Goal: Use online tool/utility

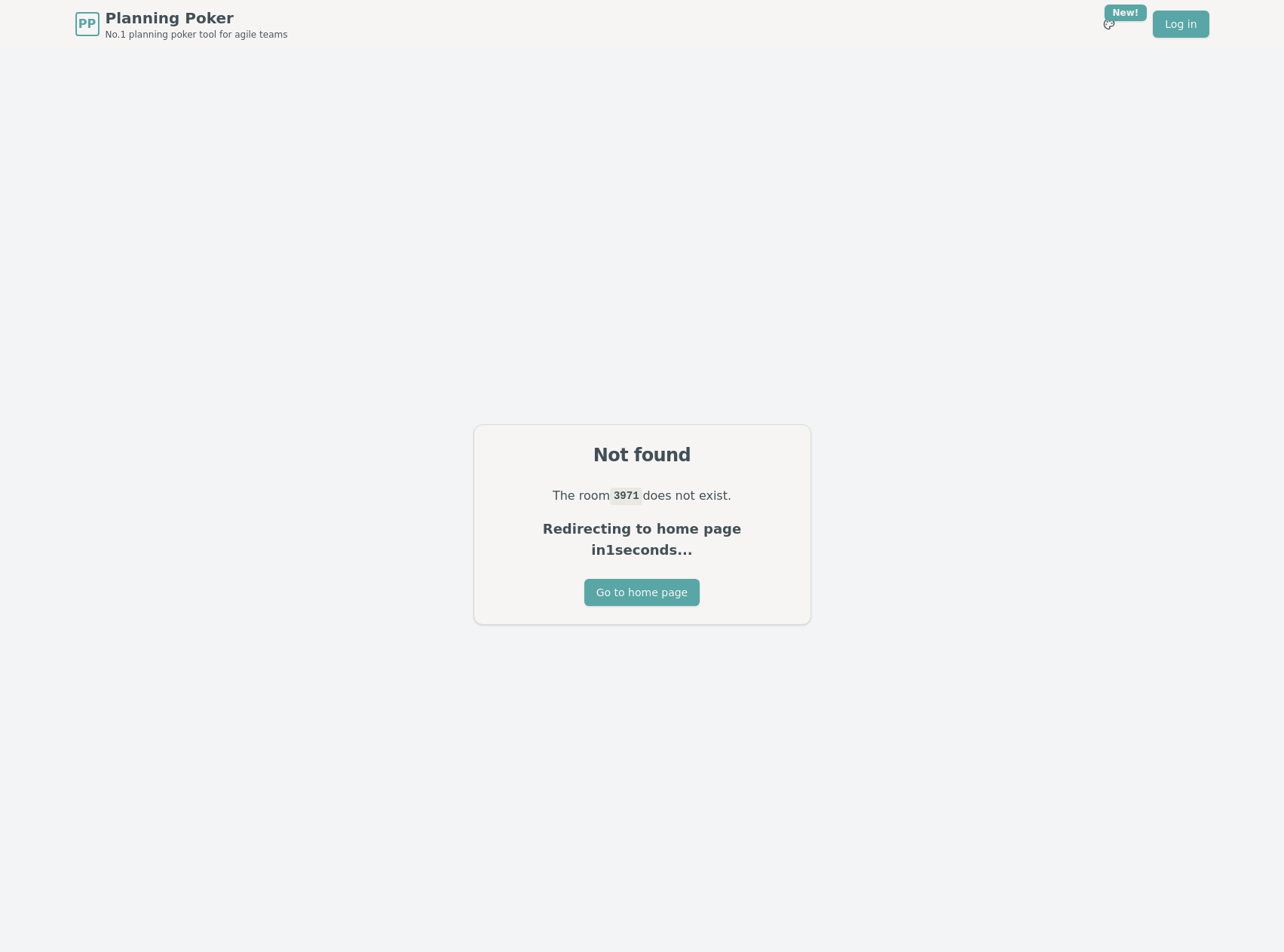
drag, startPoint x: 898, startPoint y: 0, endPoint x: 818, endPoint y: 36, distance: 87.7
click at [803, 57] on div "Not found The room 3971 does not exist. Redirecting to home page in 1 seconds..…" at bounding box center [642, 523] width 1284 height 952
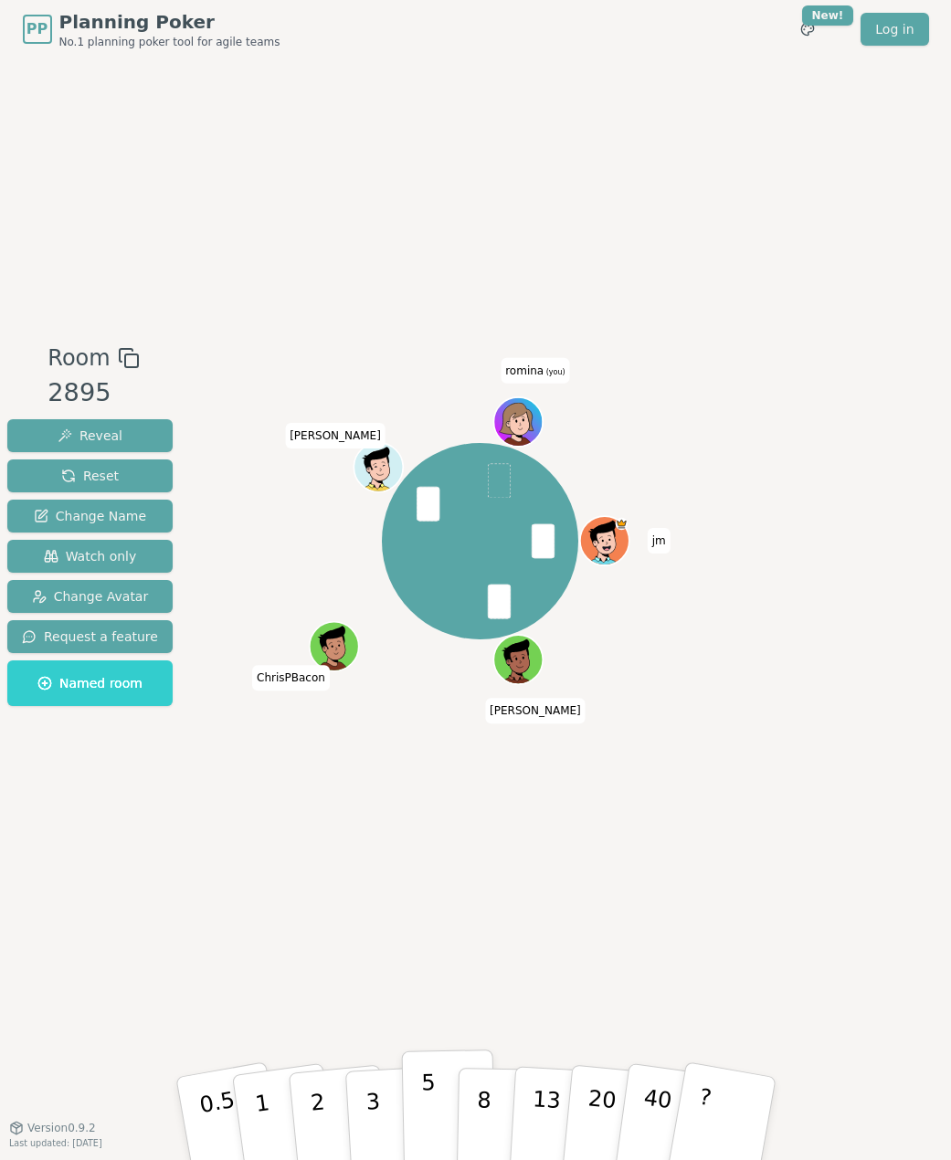
click at [415, 1106] on button "5" at bounding box center [448, 1118] width 94 height 139
